Goal: Task Accomplishment & Management: Manage account settings

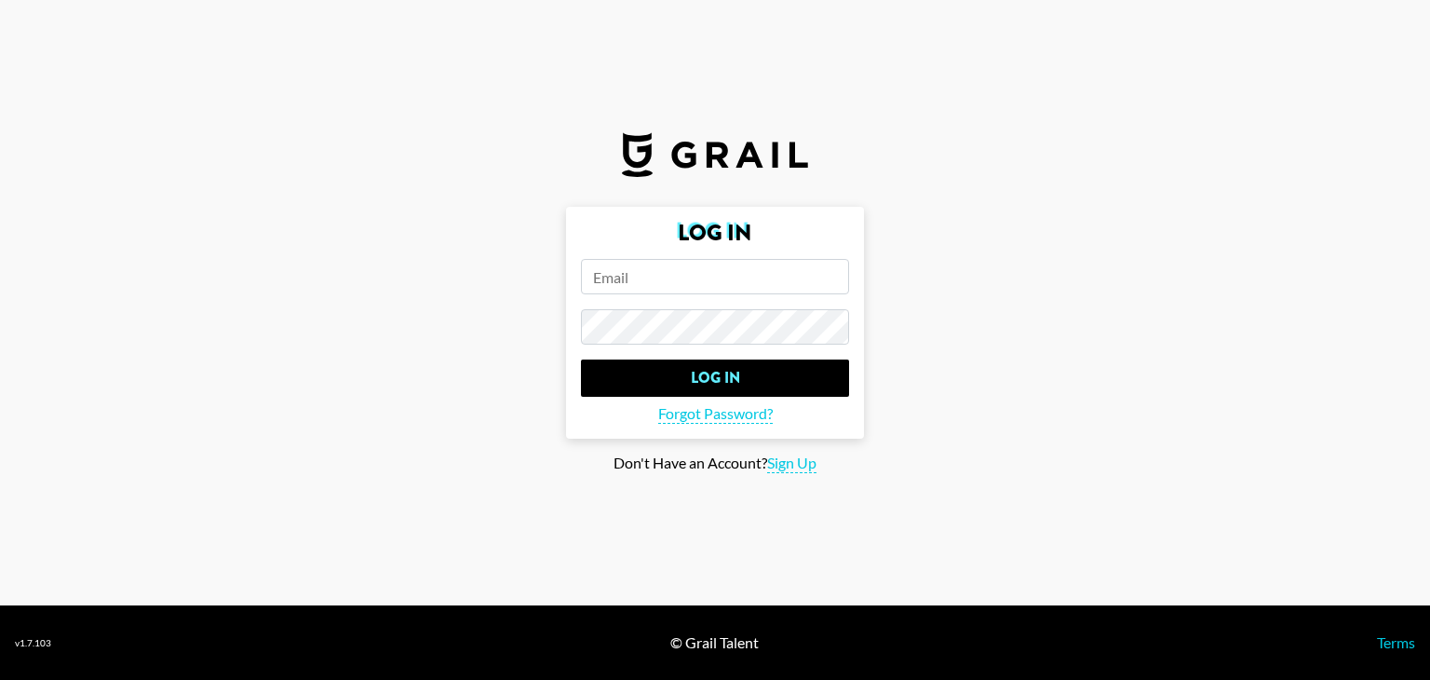
click at [662, 278] on input "email" at bounding box center [715, 276] width 268 height 35
click at [722, 259] on input "email" at bounding box center [715, 276] width 268 height 35
paste input "[EMAIL_ADDRESS][DOMAIN_NAME]"
type input "[EMAIL_ADDRESS][DOMAIN_NAME]"
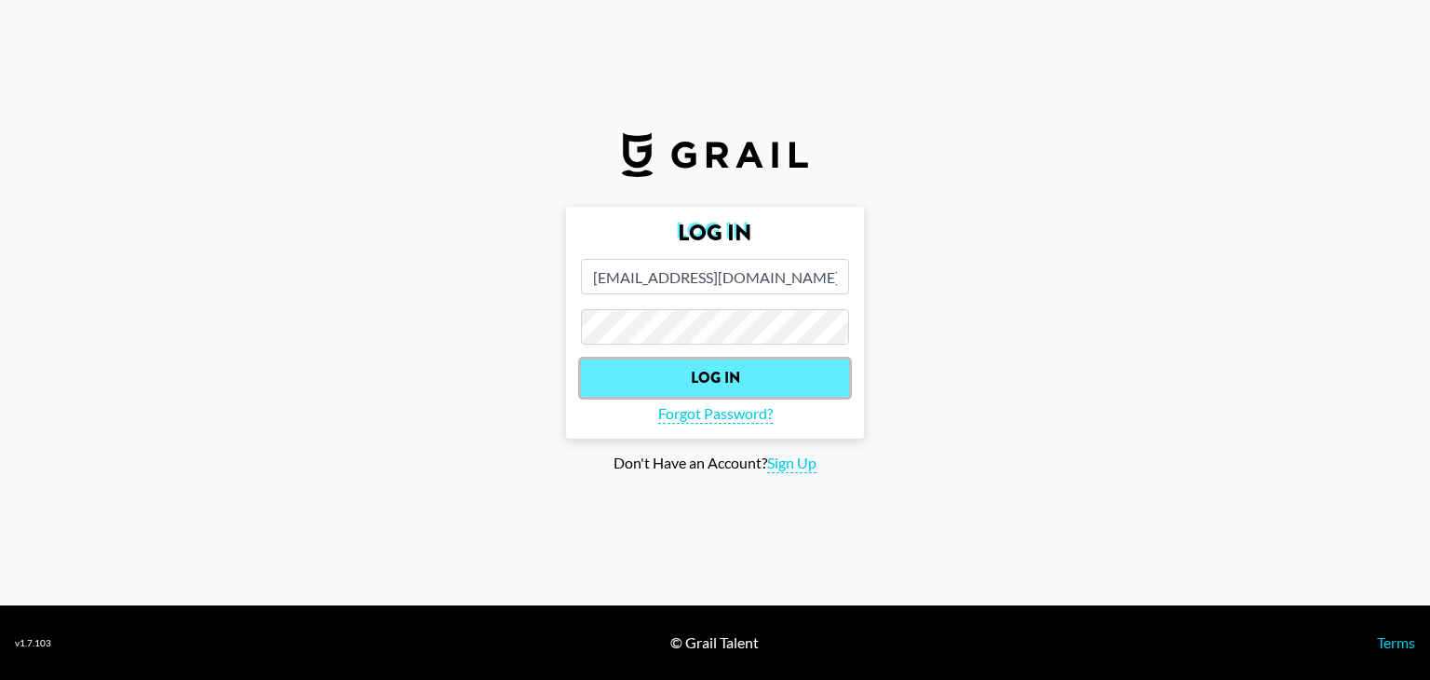
click at [775, 366] on input "Log In" at bounding box center [715, 377] width 268 height 37
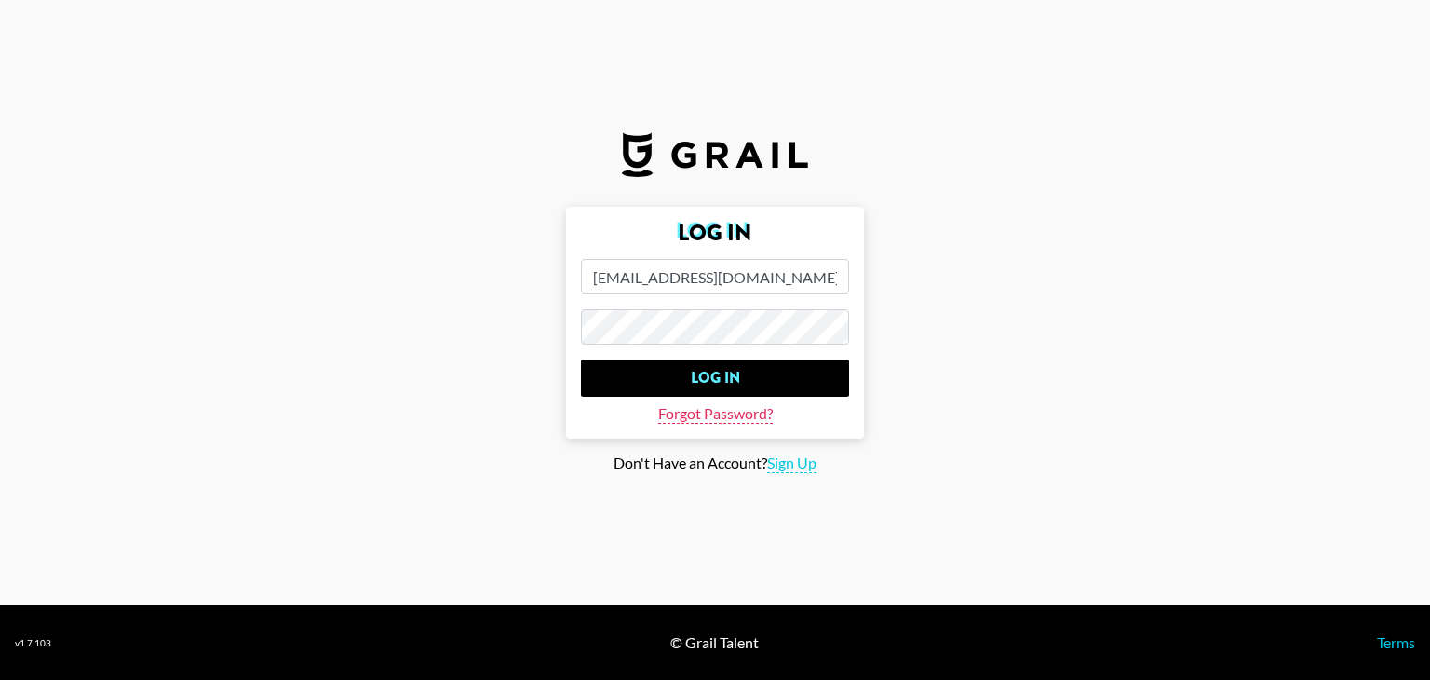
click at [752, 414] on span "Forgot Password?" at bounding box center [715, 414] width 115 height 20
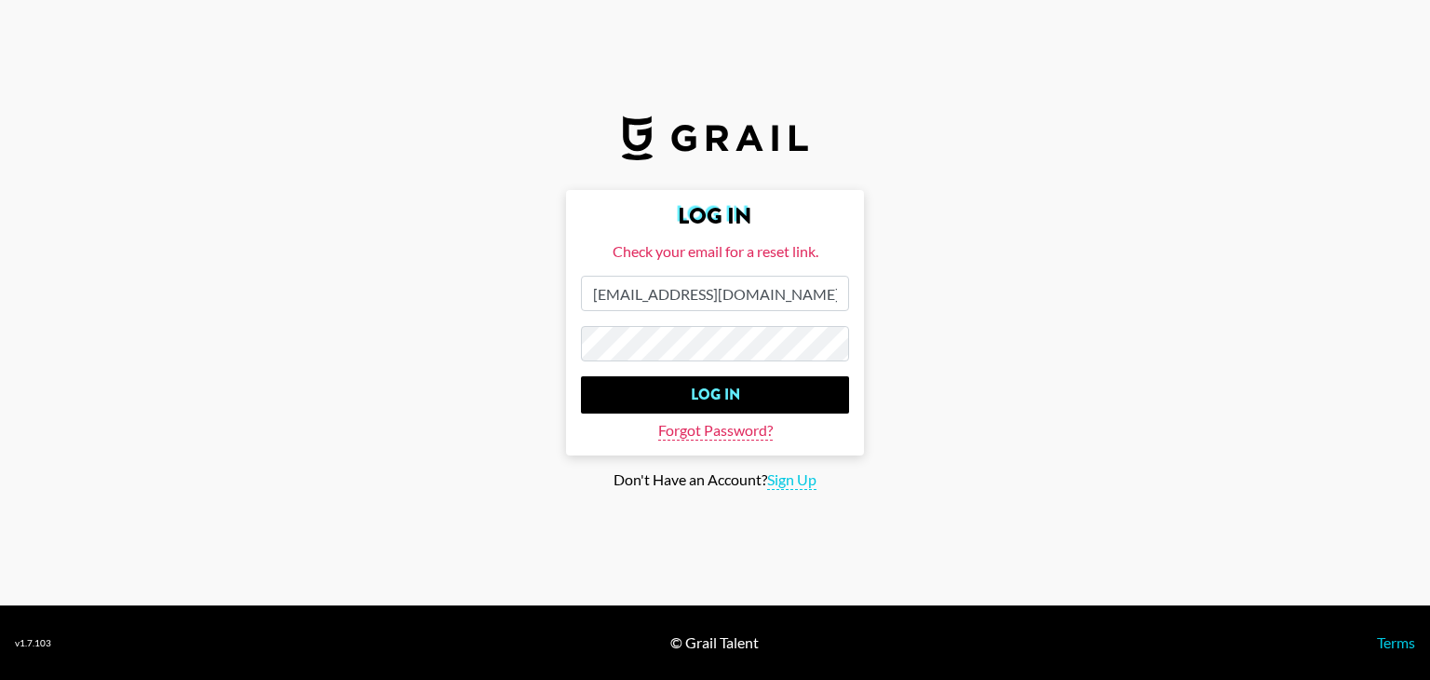
click at [735, 437] on span "Forgot Password?" at bounding box center [715, 431] width 115 height 20
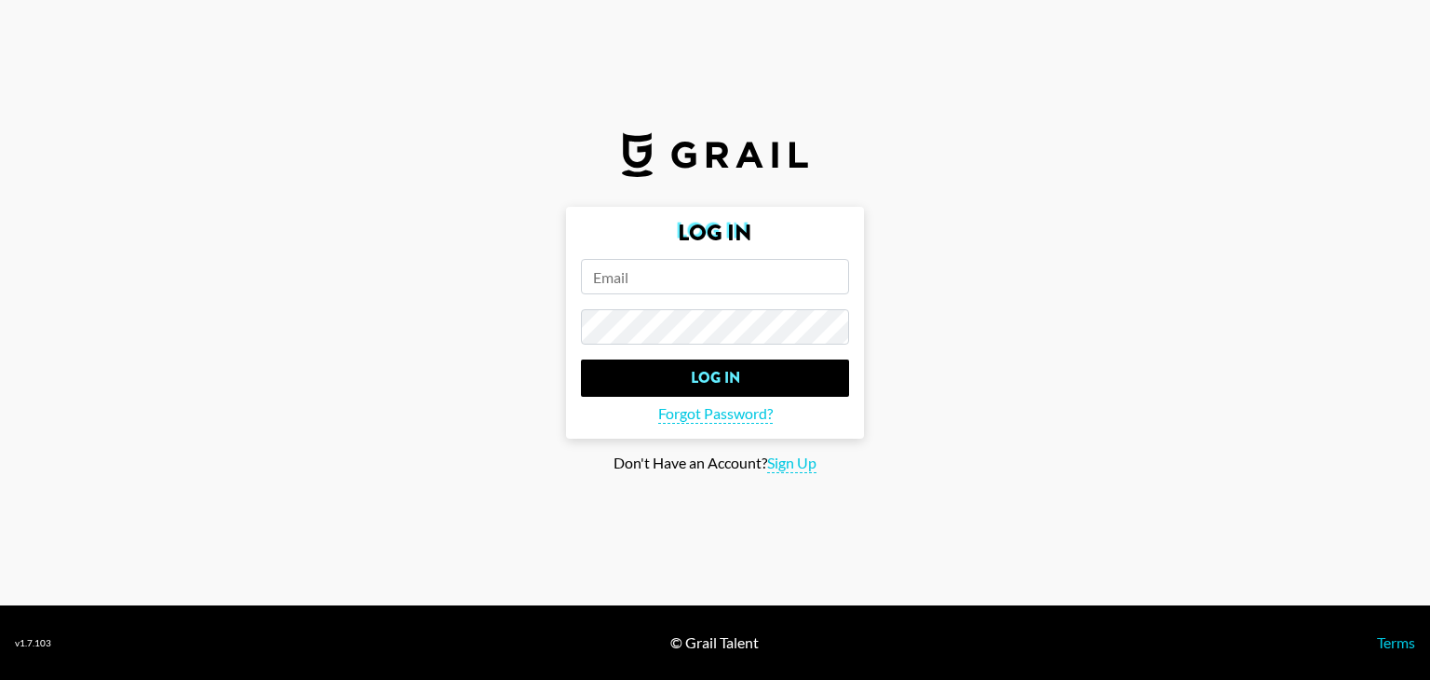
click at [667, 266] on input "email" at bounding box center [715, 276] width 268 height 35
type input "l"
paste input "[EMAIL_ADDRESS][DOMAIN_NAME]"
type input "[EMAIL_ADDRESS][DOMAIN_NAME]"
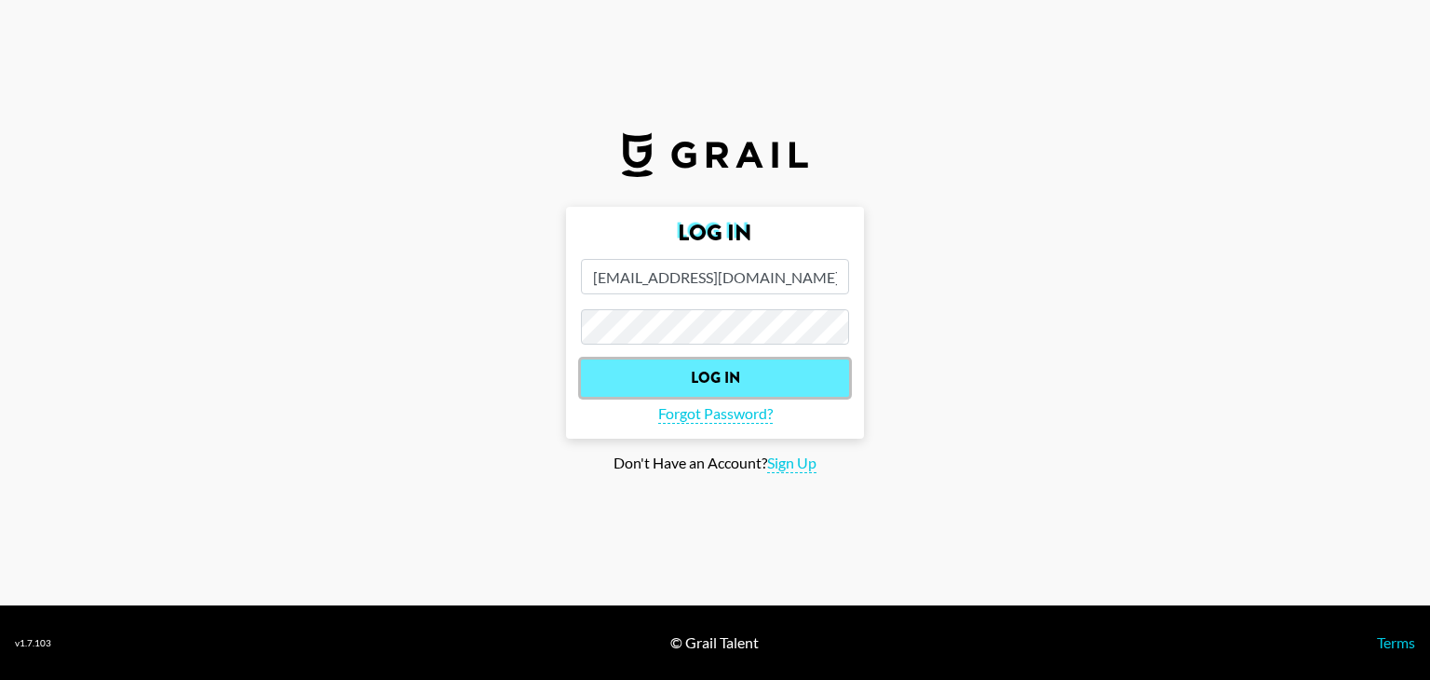
click at [737, 371] on input "Log In" at bounding box center [715, 377] width 268 height 37
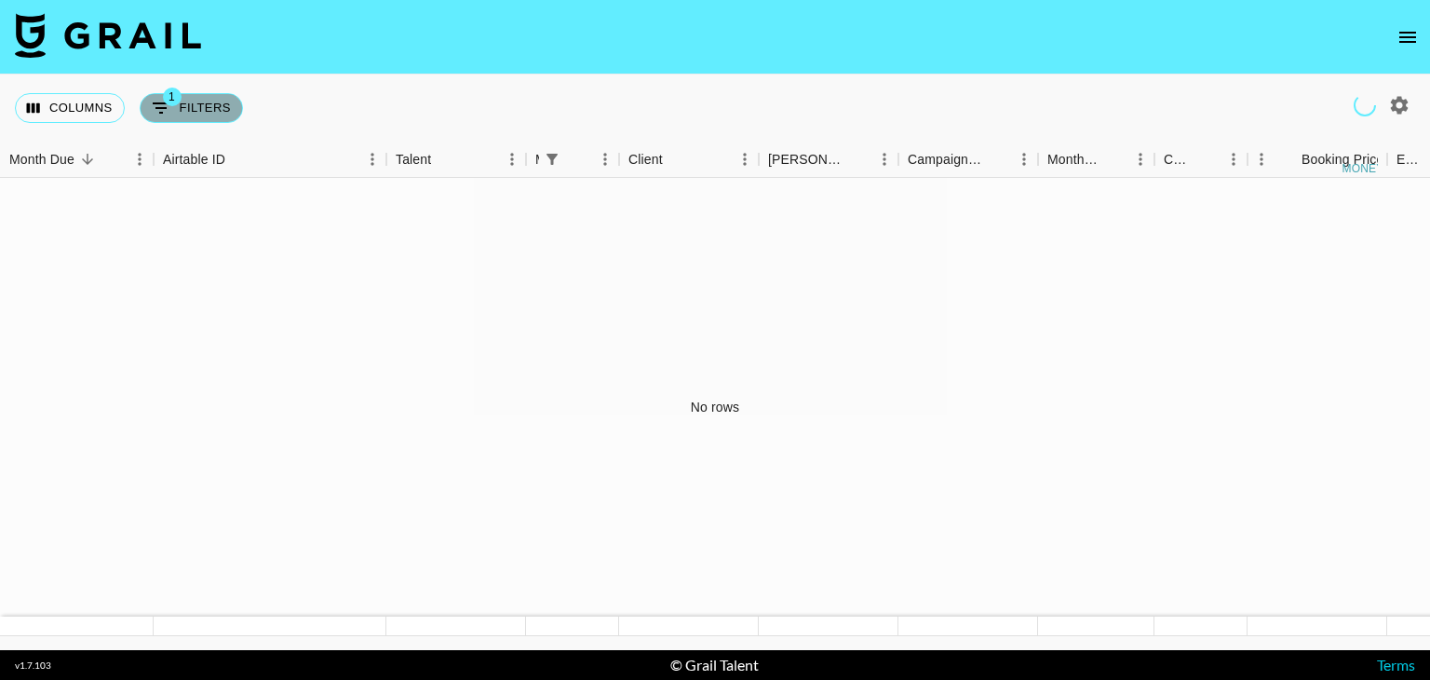
click at [225, 117] on button "1 Filters" at bounding box center [191, 108] width 103 height 30
select select "managerIds"
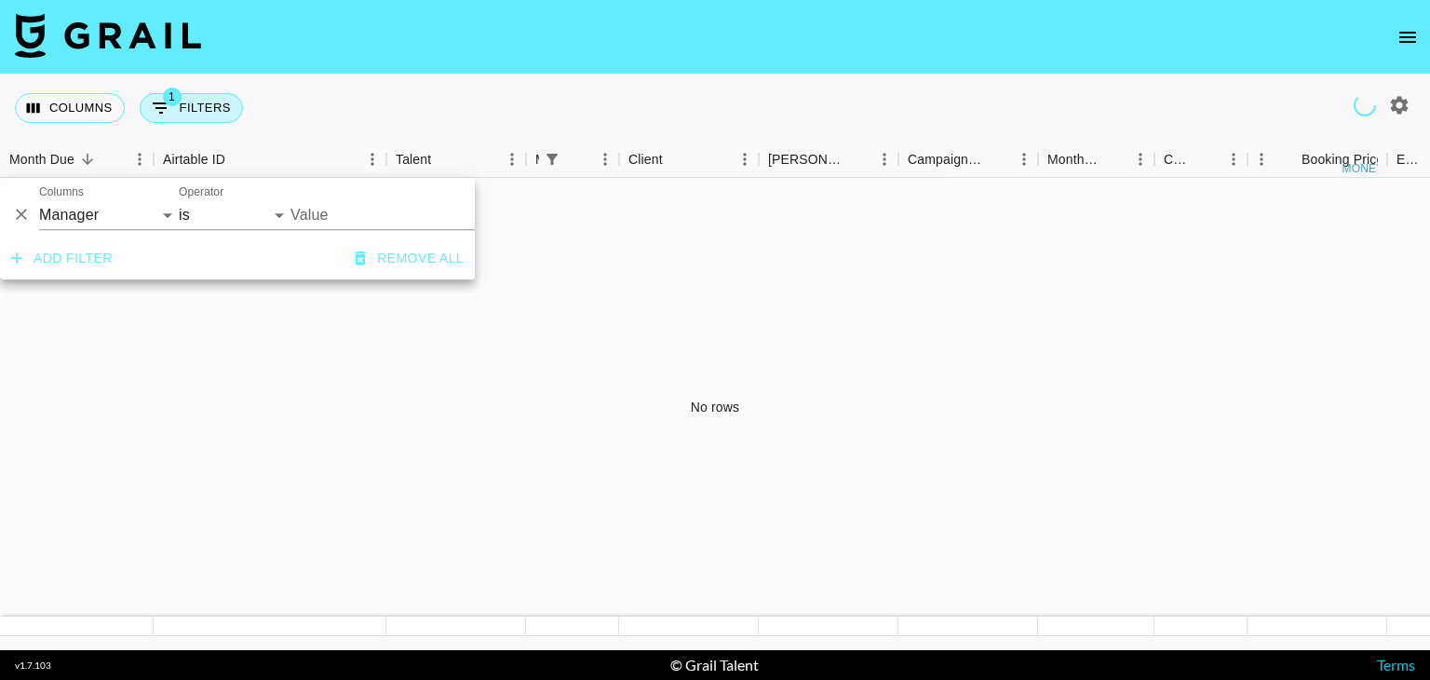
click at [182, 109] on button "1 Filters" at bounding box center [191, 108] width 103 height 30
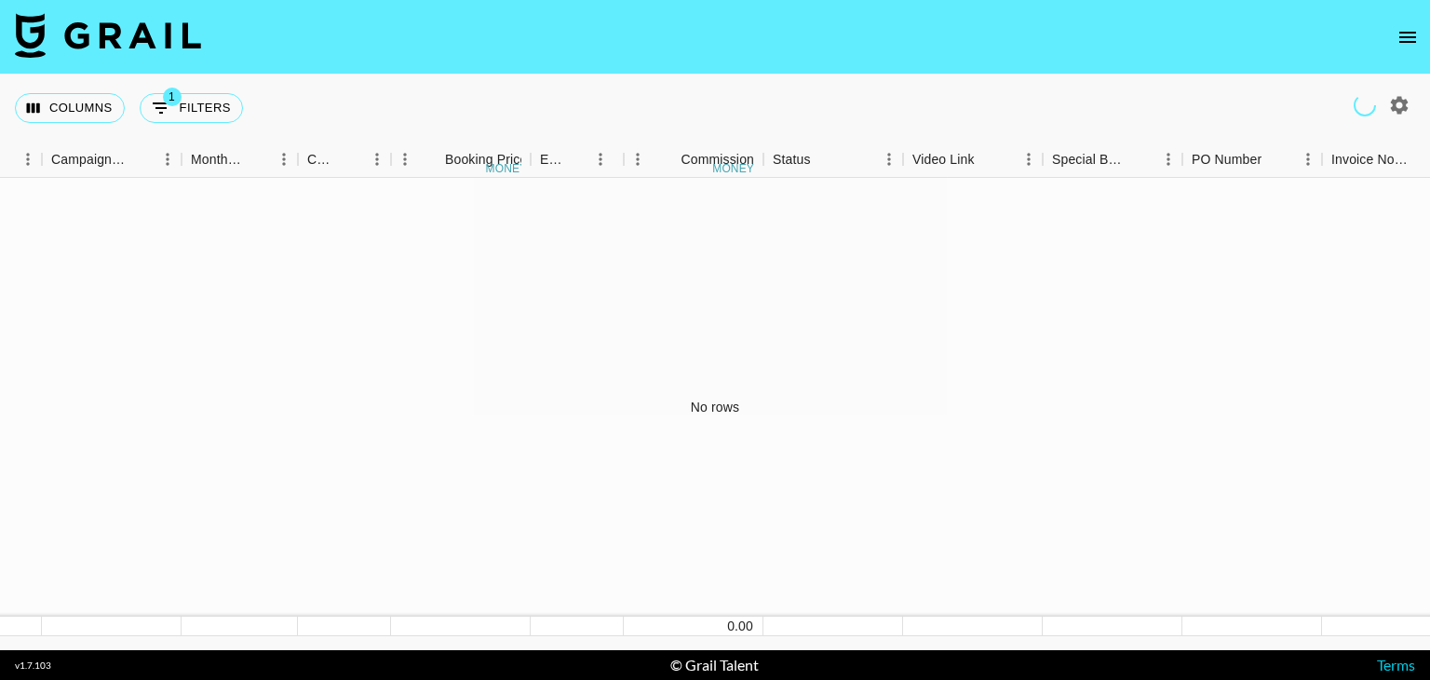
scroll to position [0, 1675]
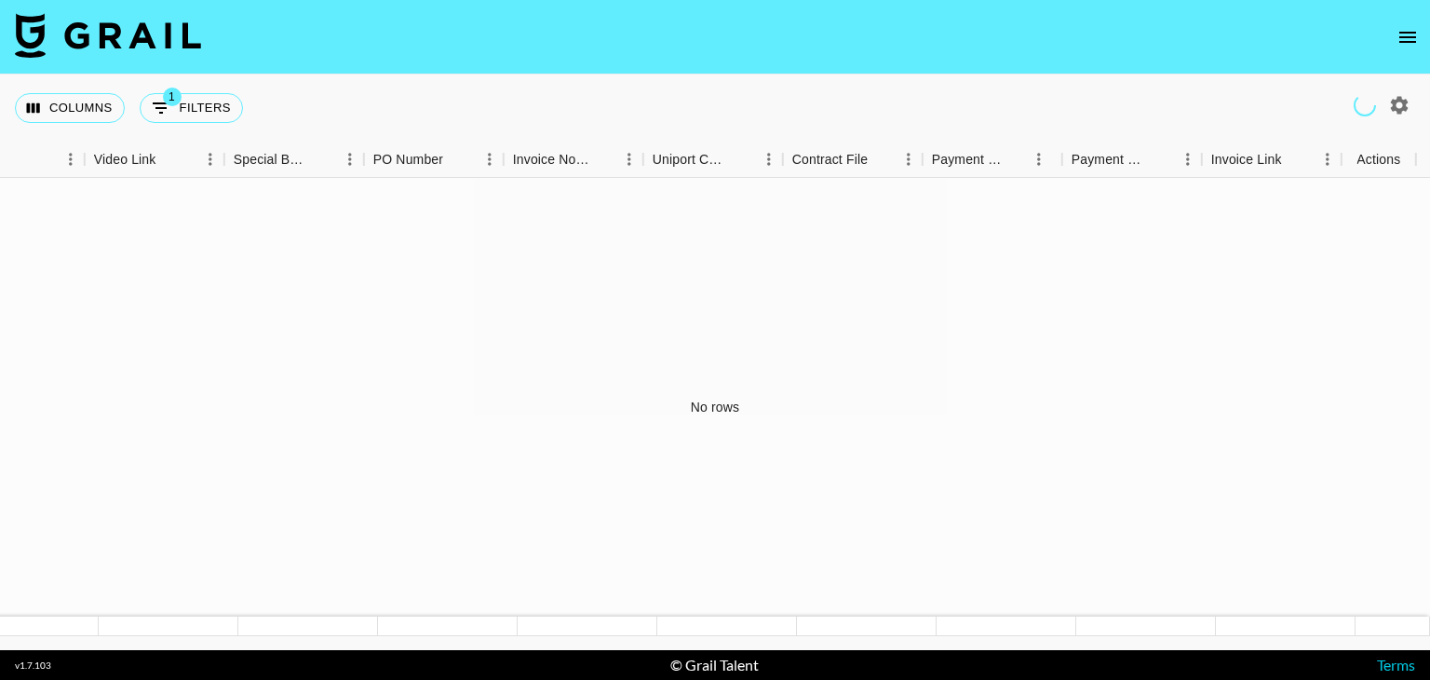
click at [1399, 42] on icon "open drawer" at bounding box center [1407, 37] width 17 height 11
